Goal: Task Accomplishment & Management: Use online tool/utility

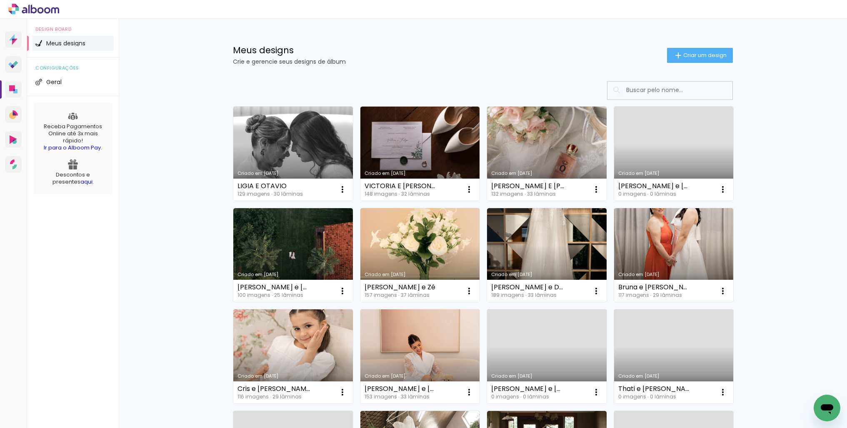
click at [400, 134] on link "Criado em [DATE]" at bounding box center [420, 154] width 120 height 94
click at [662, 252] on link "Criado em [DATE]" at bounding box center [674, 255] width 120 height 94
click at [445, 344] on link "Criado em [DATE]" at bounding box center [420, 356] width 120 height 94
